Goal: Navigation & Orientation: Understand site structure

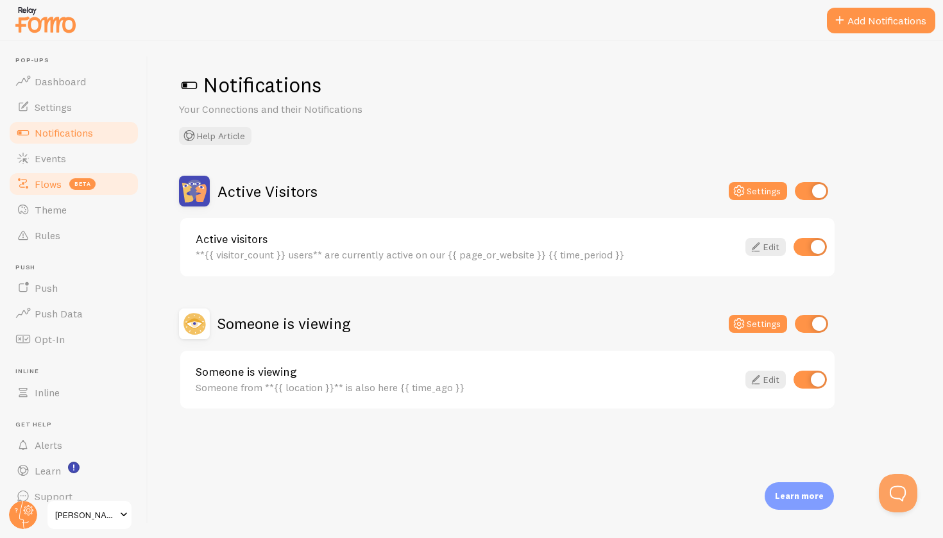
click at [44, 175] on link "Flows beta" at bounding box center [74, 184] width 132 height 26
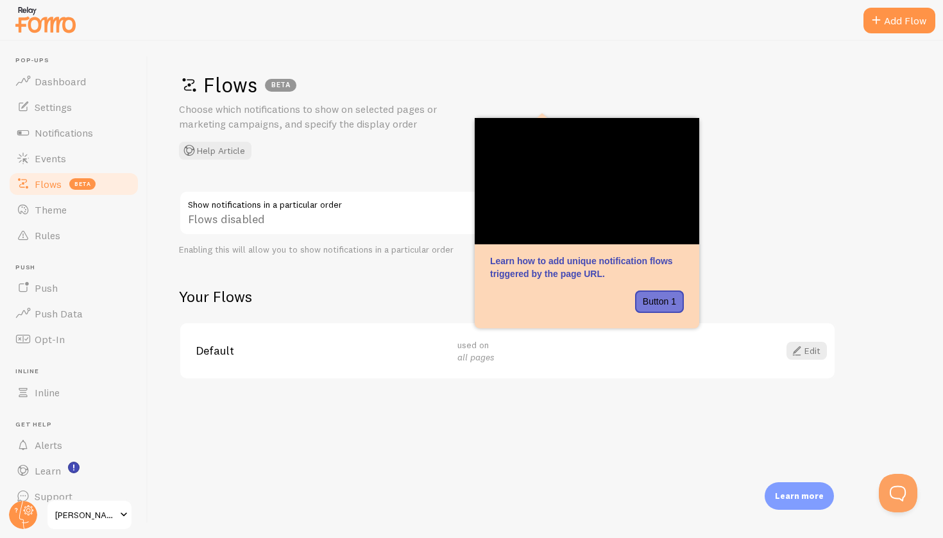
click at [407, 56] on div "Flows BETA Choose which notifications to show on selected pages or marketing ca…" at bounding box center [545, 289] width 795 height 497
click at [782, 191] on div "Flows BETA Choose which notifications to show on selected pages or marketing ca…" at bounding box center [545, 289] width 795 height 497
click at [53, 91] on link "Dashboard" at bounding box center [74, 82] width 132 height 26
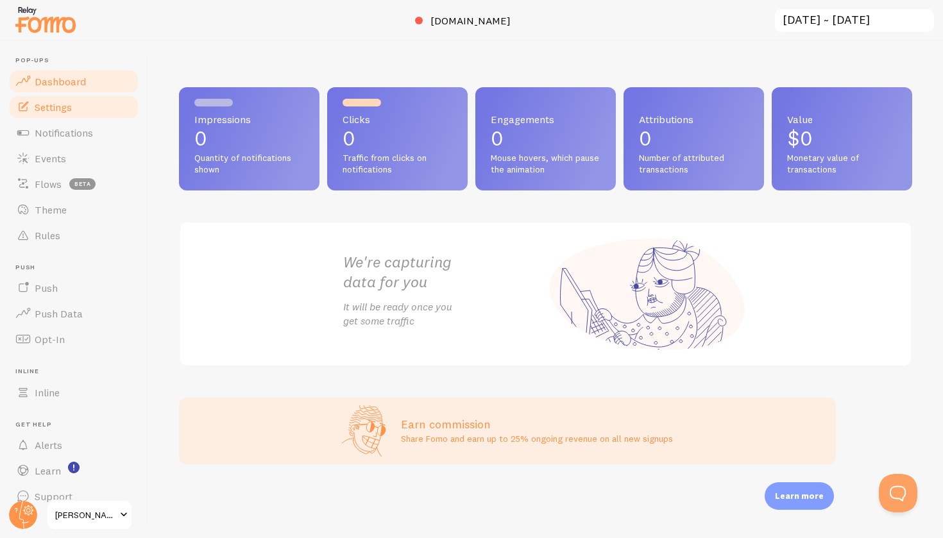
click at [55, 114] on link "Settings" at bounding box center [74, 107] width 132 height 26
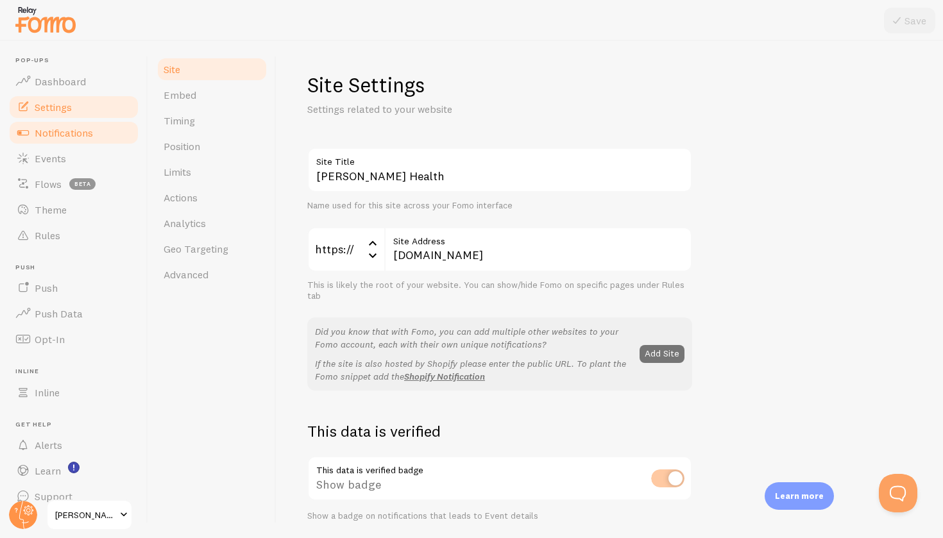
click at [55, 123] on link "Notifications" at bounding box center [74, 133] width 132 height 26
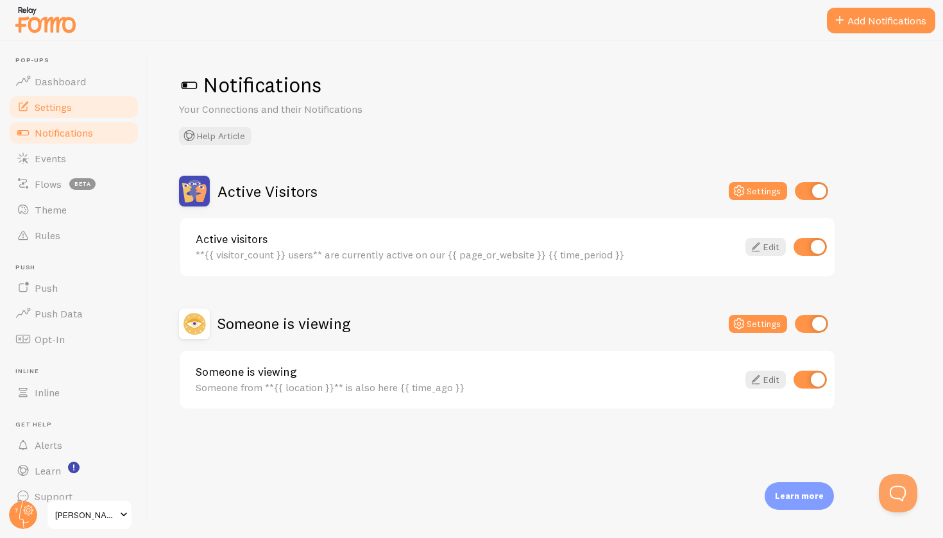
click at [47, 101] on span "Settings" at bounding box center [53, 107] width 37 height 13
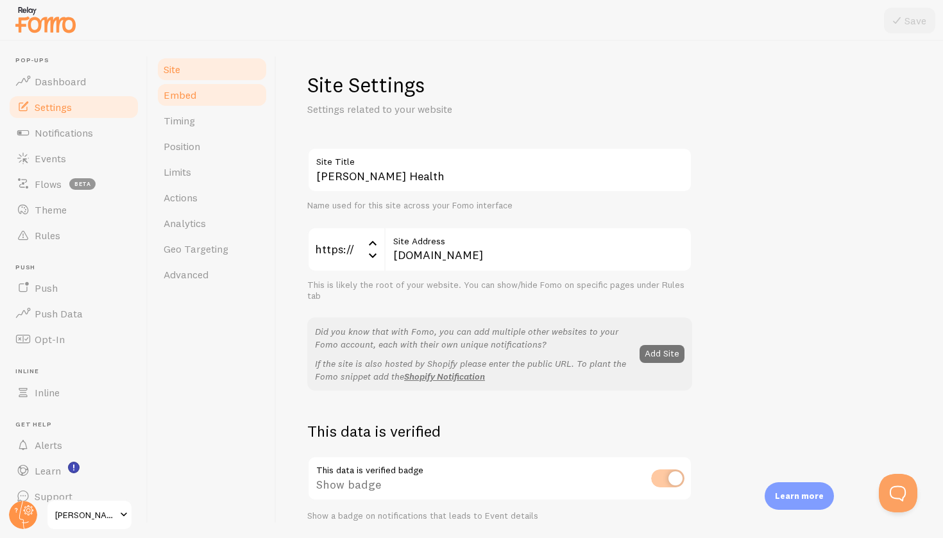
click at [177, 96] on span "Embed" at bounding box center [180, 95] width 33 height 13
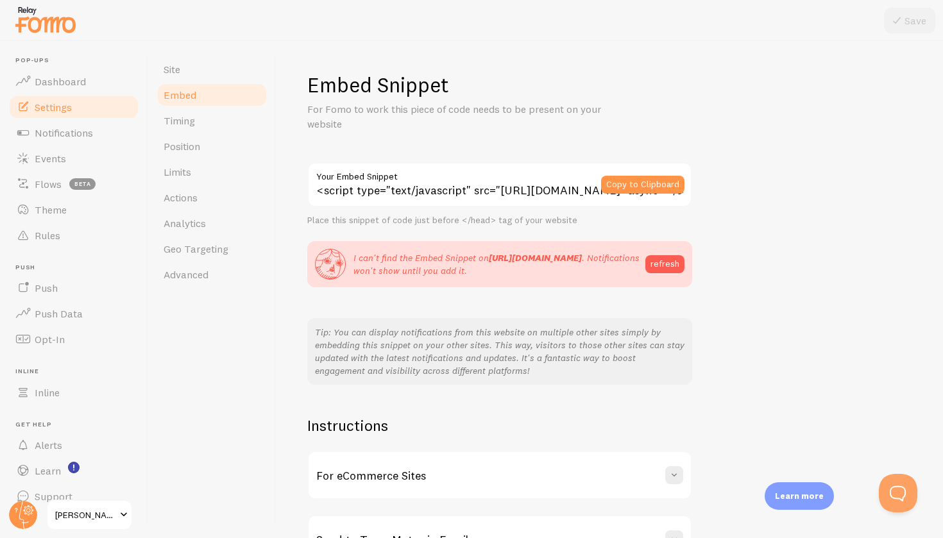
click at [479, 521] on div "Send to Team Mate via Email" at bounding box center [500, 540] width 382 height 46
click at [584, 456] on div "For eCommerce Sites" at bounding box center [500, 475] width 382 height 46
click at [676, 476] on span at bounding box center [674, 475] width 13 height 13
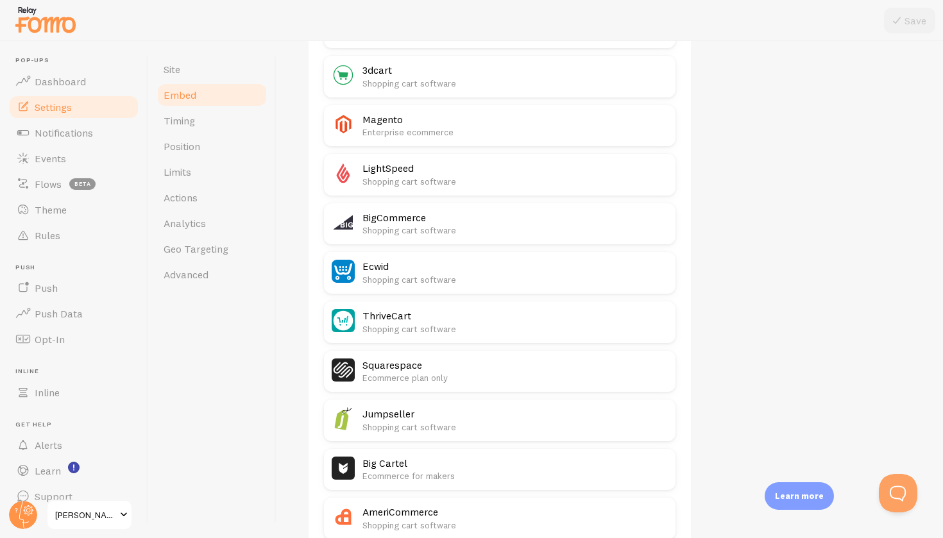
scroll to position [615, 0]
click at [186, 267] on link "Advanced" at bounding box center [212, 275] width 112 height 26
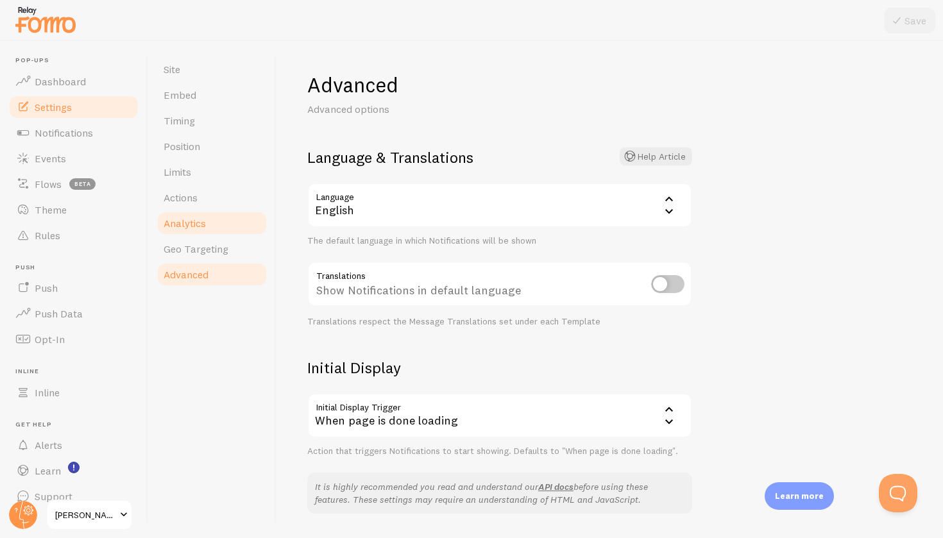
click at [192, 231] on link "Analytics" at bounding box center [212, 223] width 112 height 26
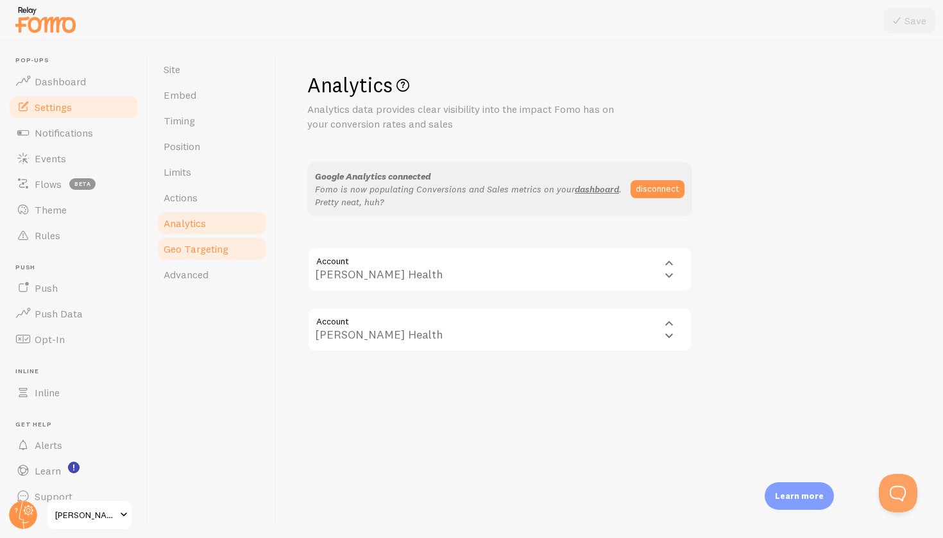
click at [193, 250] on span "Geo Targeting" at bounding box center [196, 249] width 65 height 13
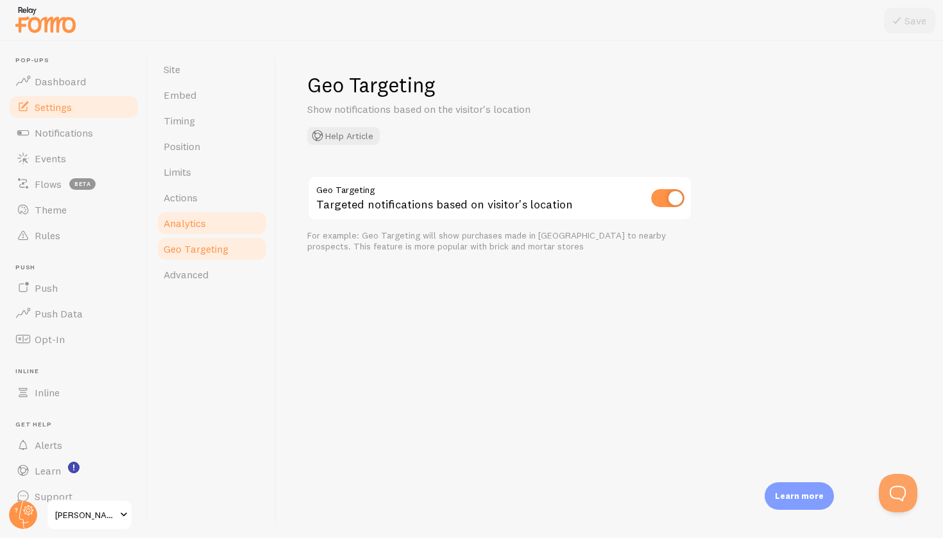
click at [190, 223] on span "Analytics" at bounding box center [185, 223] width 42 height 13
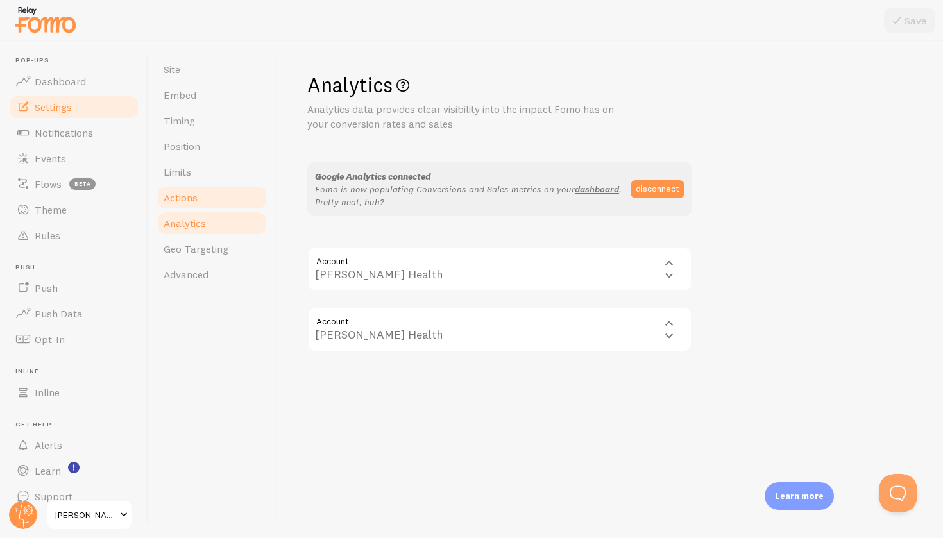
click at [180, 190] on link "Actions" at bounding box center [212, 198] width 112 height 26
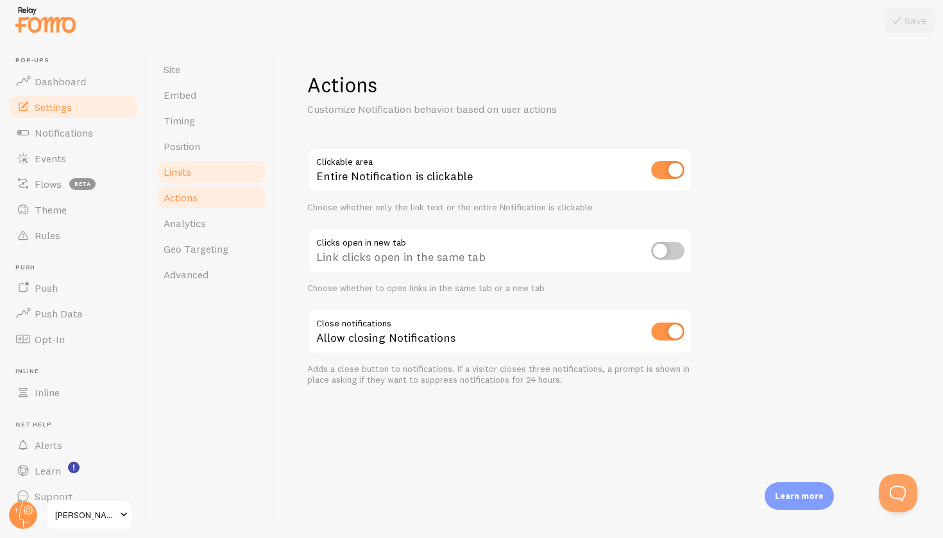
click at [166, 159] on link "Limits" at bounding box center [212, 172] width 112 height 26
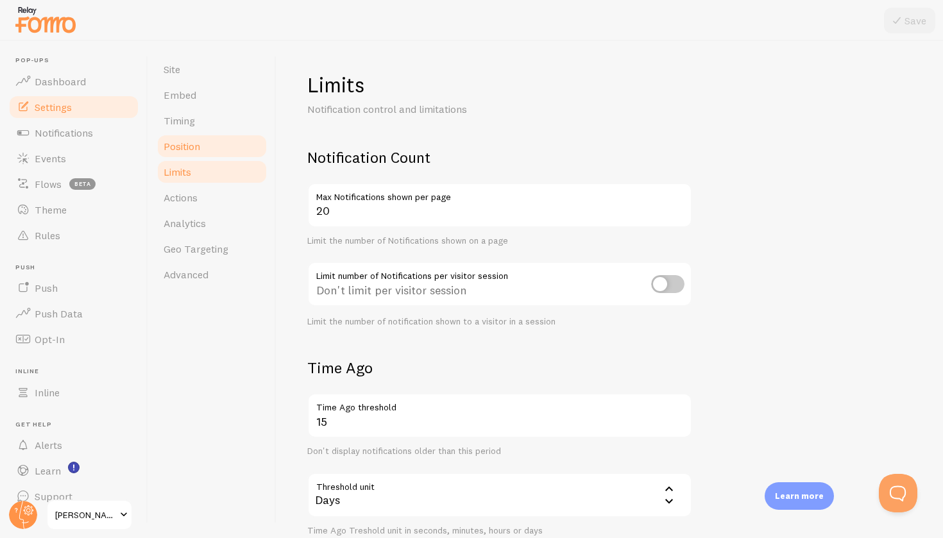
click at [184, 144] on span "Position" at bounding box center [182, 146] width 37 height 13
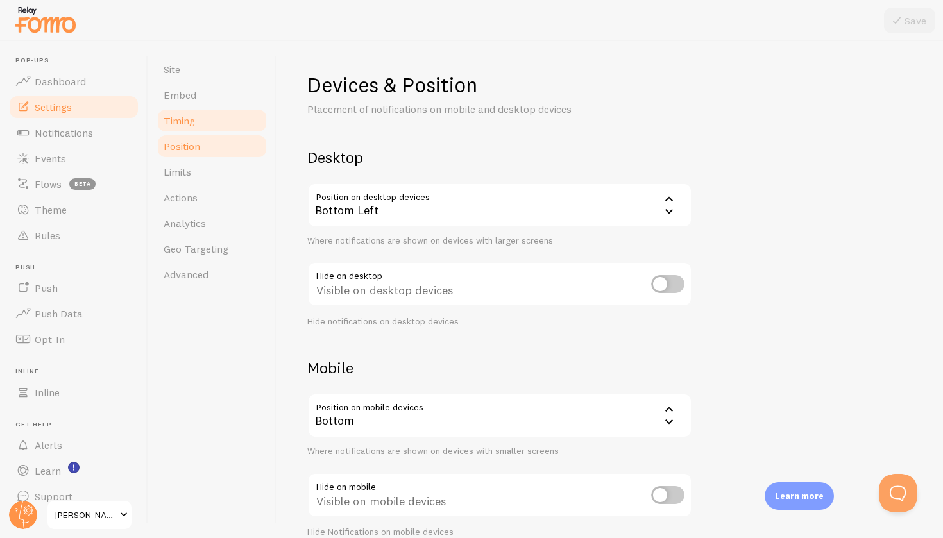
click at [182, 114] on link "Timing" at bounding box center [212, 121] width 112 height 26
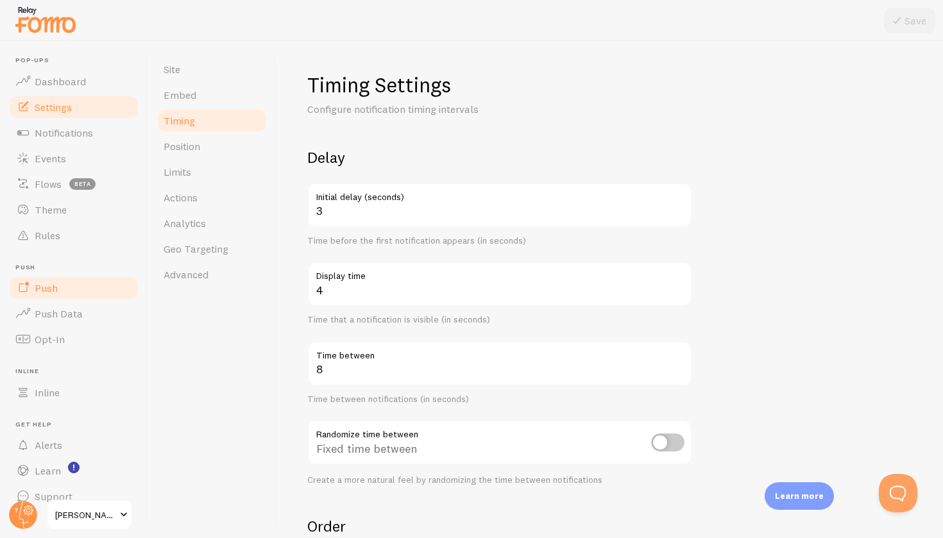
click at [32, 288] on link "Push" at bounding box center [74, 288] width 132 height 26
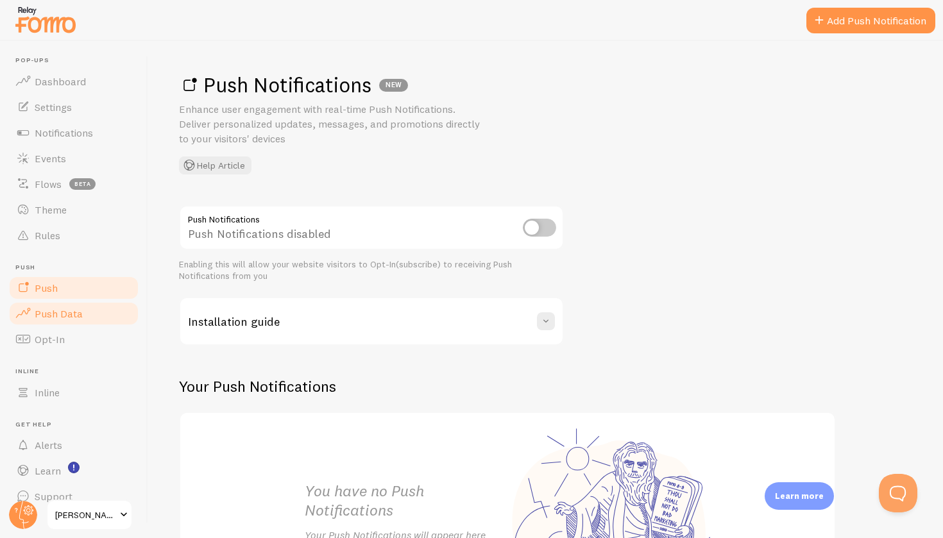
click at [44, 315] on span "Push Data" at bounding box center [59, 313] width 48 height 13
